Goal: Use online tool/utility: Utilize a website feature to perform a specific function

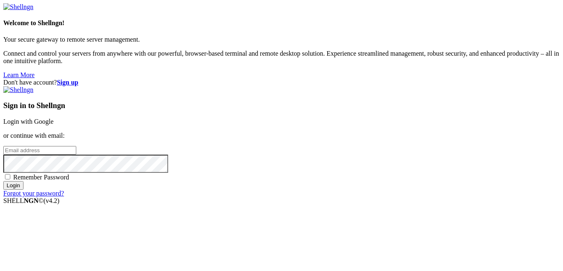
type input "master_xhegpwuhqh"
click at [54, 118] on link "Login with Google" at bounding box center [28, 121] width 50 height 7
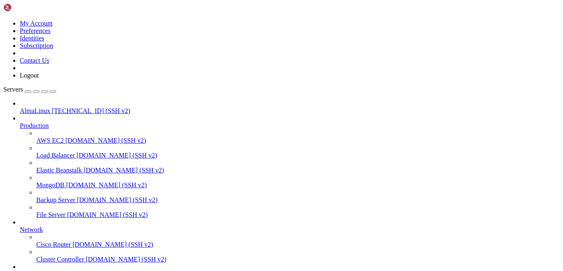
drag, startPoint x: 92, startPoint y: 9, endPoint x: 87, endPoint y: 7, distance: 5.2
click at [3, 20] on link at bounding box center [3, 20] width 0 height 0
click at [20, 107] on link "AlmaLinux [TECHNICAL_ID] (SSH v2)" at bounding box center [290, 110] width 540 height 7
click at [29, 107] on span "AlmaLinux" at bounding box center [35, 110] width 31 height 7
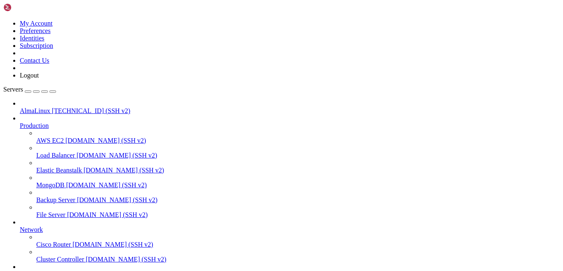
click at [29, 107] on span "AlmaLinux" at bounding box center [35, 110] width 31 height 7
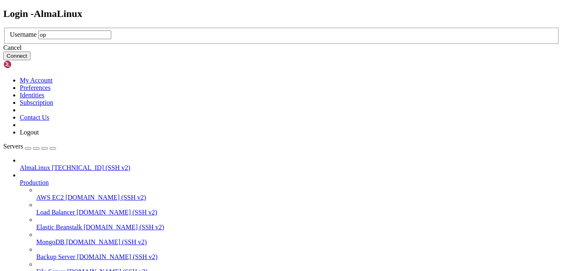
type input "opc"
click button "Connect" at bounding box center [16, 56] width 27 height 9
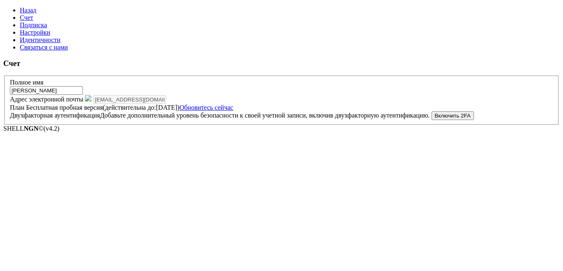
click at [386, 78] on form "Полное имя [PERSON_NAME] Адрес электронной почты [EMAIL_ADDRESS][DOMAIN_NAME] П…" at bounding box center [281, 99] width 557 height 49
